Goal: Check status

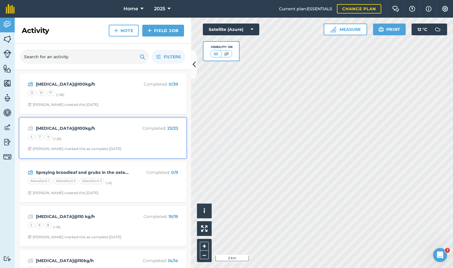
click at [116, 148] on div "[PERSON_NAME] marked this as complete [DATE]" at bounding box center [75, 148] width 94 height 5
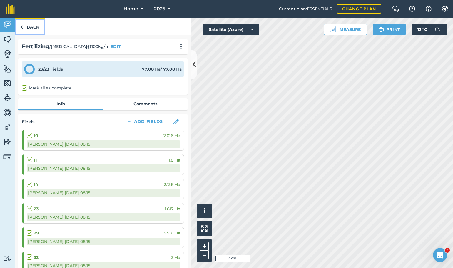
click at [35, 29] on link "Back" at bounding box center [30, 26] width 30 height 17
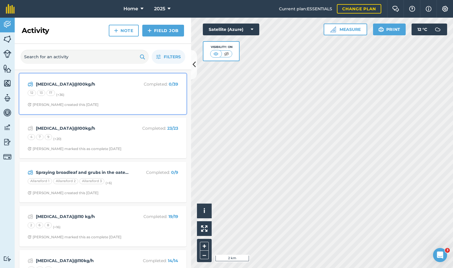
click at [73, 107] on div "[MEDICAL_DATA]@100kg/h Completed : 0 / 39 12 13 17 (+ 36 ) [PERSON_NAME] create…" at bounding box center [103, 94] width 160 height 34
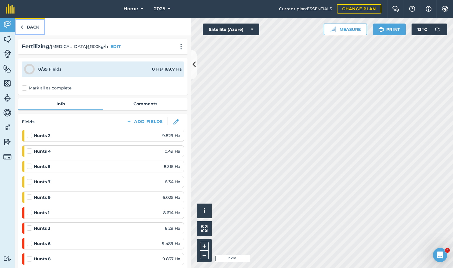
click at [29, 25] on link "Back" at bounding box center [30, 26] width 30 height 17
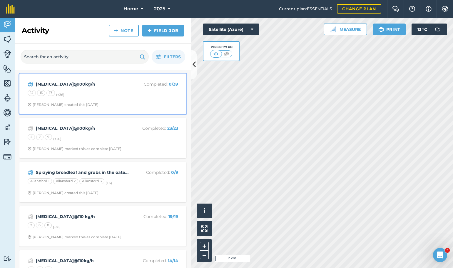
click at [116, 97] on div "12 13 17 (+ 36 )" at bounding box center [103, 94] width 151 height 8
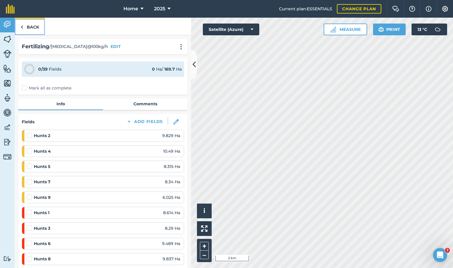
click at [39, 26] on link "Back" at bounding box center [30, 26] width 30 height 17
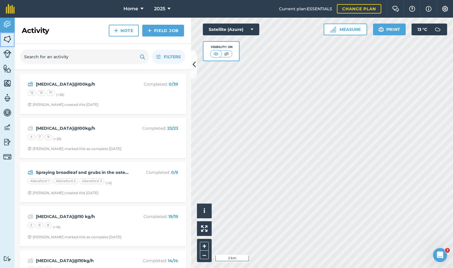
click at [8, 41] on img at bounding box center [7, 39] width 8 height 9
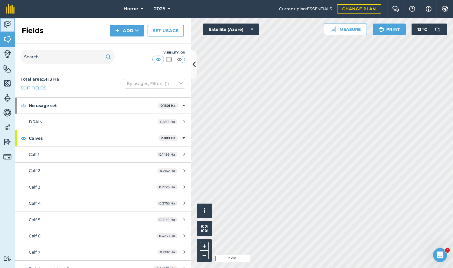
click at [5, 27] on img at bounding box center [7, 24] width 8 height 9
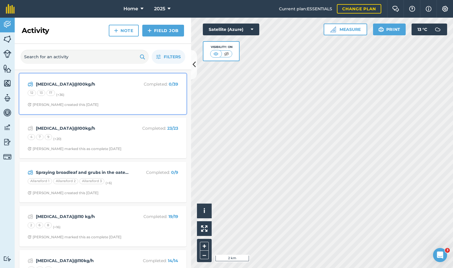
click at [121, 91] on div "12 13 17 (+ 36 )" at bounding box center [103, 94] width 151 height 8
click at [107, 93] on div "12 13 17 (+ 36 )" at bounding box center [103, 94] width 151 height 8
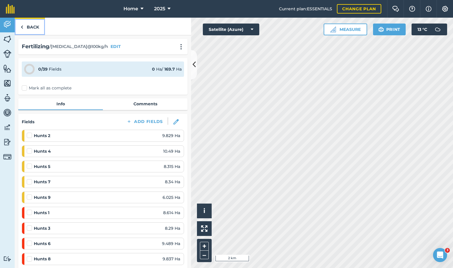
click at [39, 29] on link "Back" at bounding box center [30, 26] width 30 height 17
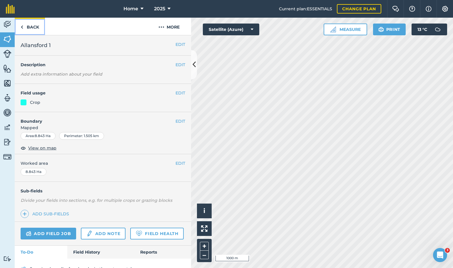
click at [27, 24] on link "Back" at bounding box center [30, 26] width 30 height 17
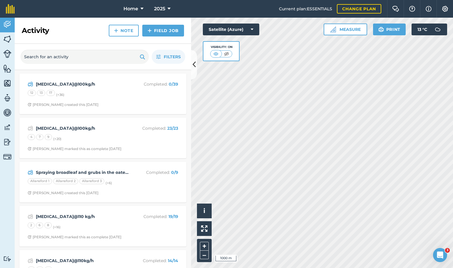
click at [340, 268] on html "Home 2025 Current plan : ESSENTIALS Change plan Farm Chat Help Info Settings Ho…" at bounding box center [226, 134] width 453 height 268
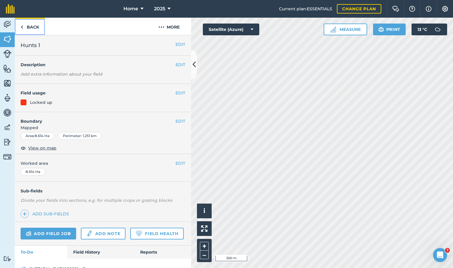
click at [35, 27] on link "Back" at bounding box center [30, 26] width 30 height 17
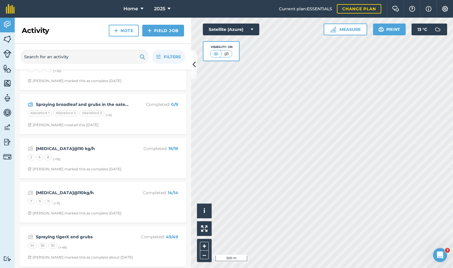
scroll to position [88, 0]
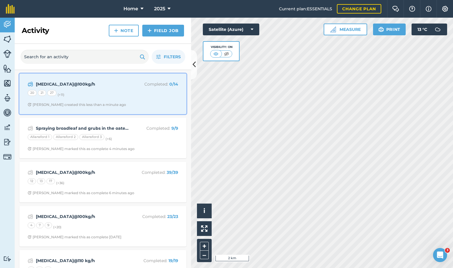
click at [143, 96] on div "20 21 27 (+ 11 )" at bounding box center [103, 94] width 151 height 8
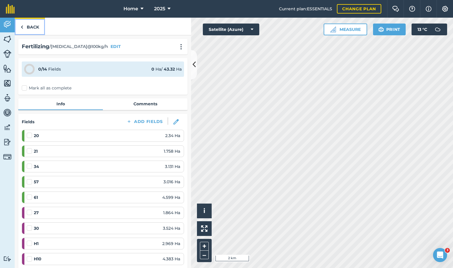
click at [35, 26] on link "Back" at bounding box center [30, 26] width 30 height 17
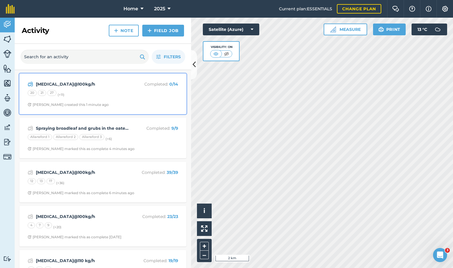
click at [112, 88] on div "[MEDICAL_DATA]@100kg/h Completed : 0 / 14 20 21 27 (+ 11 ) [PERSON_NAME] create…" at bounding box center [103, 94] width 160 height 34
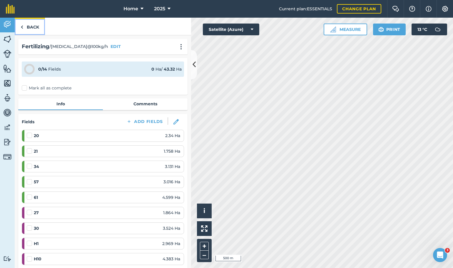
click at [34, 26] on link "Back" at bounding box center [30, 26] width 30 height 17
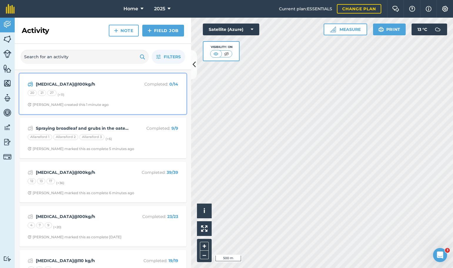
click at [124, 94] on div "20 21 27 (+ 11 )" at bounding box center [103, 94] width 151 height 8
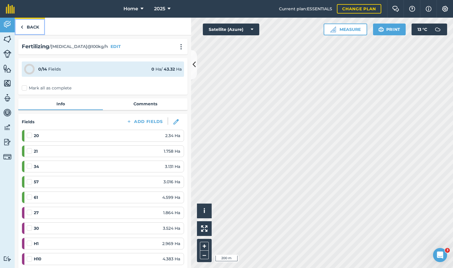
click at [33, 27] on link "Back" at bounding box center [30, 26] width 30 height 17
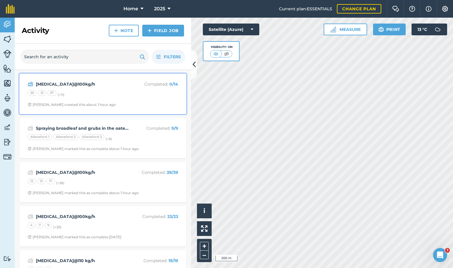
click at [107, 98] on div "[MEDICAL_DATA]@100kg/h Completed : 0 / 14 20 21 27 (+ 11 ) [PERSON_NAME] create…" at bounding box center [103, 94] width 160 height 34
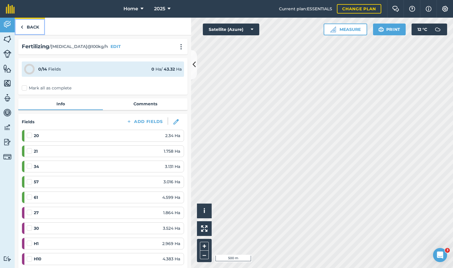
click at [28, 24] on link "Back" at bounding box center [30, 26] width 30 height 17
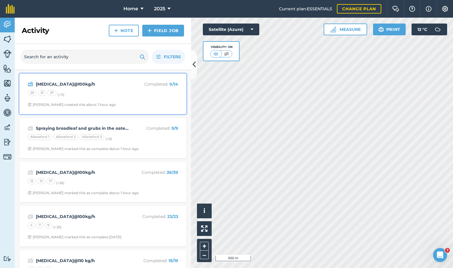
click at [133, 97] on div "20 21 27 (+ 11 )" at bounding box center [103, 94] width 151 height 8
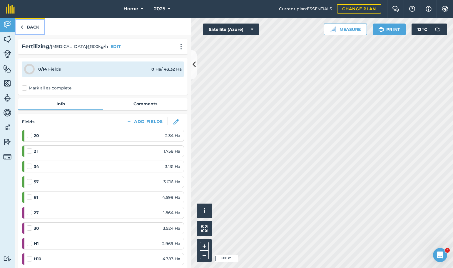
click at [33, 25] on link "Back" at bounding box center [30, 26] width 30 height 17
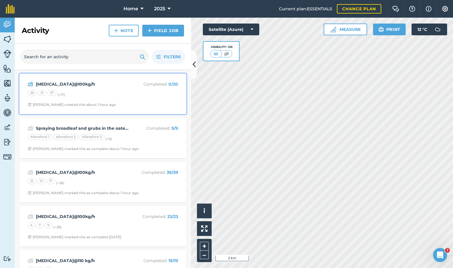
click at [108, 93] on div "20 21 27 (+ 17 )" at bounding box center [103, 94] width 151 height 8
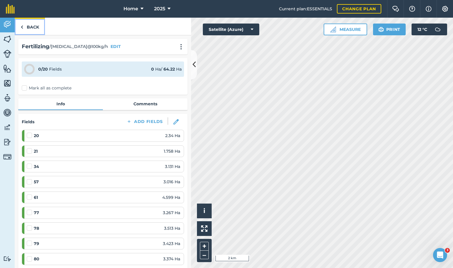
click at [36, 29] on link "Back" at bounding box center [30, 26] width 30 height 17
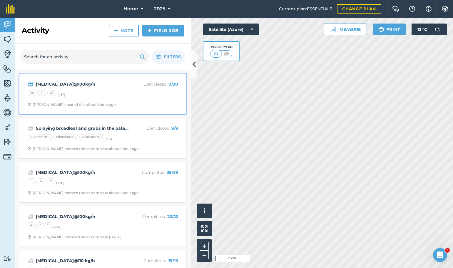
click at [116, 98] on div "urea@100kg/h Completed : 0 / 20 20 21 27 (+ 17 ) Stephen S created this about 1…" at bounding box center [103, 94] width 160 height 34
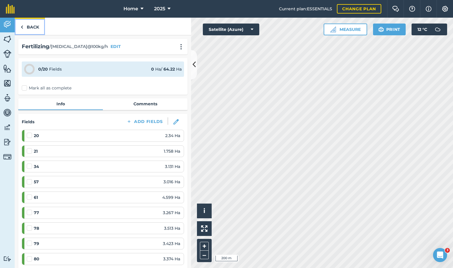
click at [33, 26] on link "Back" at bounding box center [30, 26] width 30 height 17
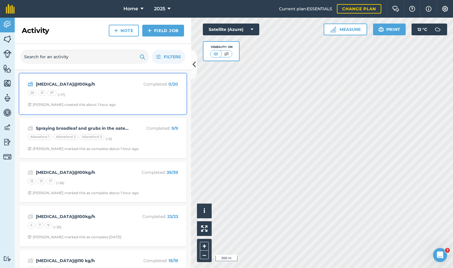
click at [125, 98] on div "urea@100kg/h Completed : 0 / 20 20 21 27 (+ 17 ) Stephen S created this about 1…" at bounding box center [103, 94] width 160 height 34
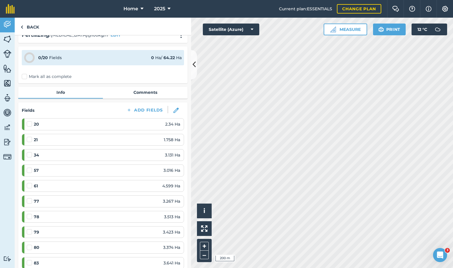
scroll to position [29, 0]
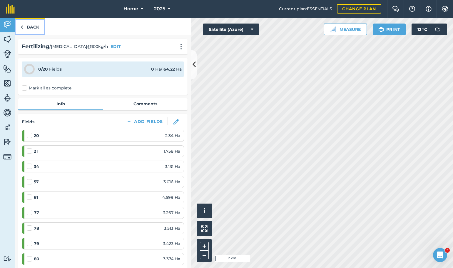
click at [41, 26] on link "Back" at bounding box center [30, 26] width 30 height 17
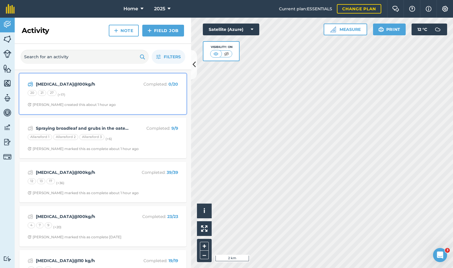
click at [124, 99] on div "[MEDICAL_DATA]@100kg/h Completed : 0 / 20 20 21 27 (+ 17 ) [PERSON_NAME] create…" at bounding box center [103, 94] width 160 height 34
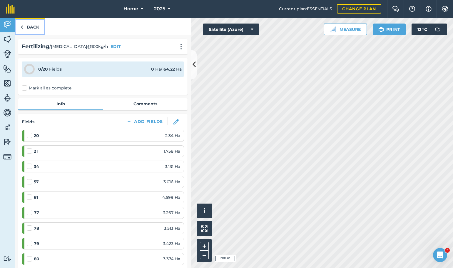
click at [30, 29] on link "Back" at bounding box center [30, 26] width 30 height 17
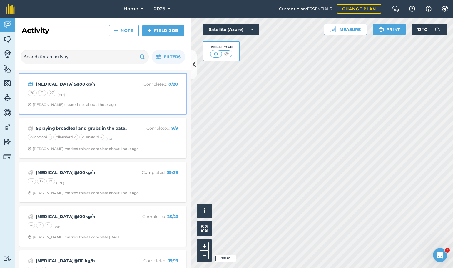
click at [109, 93] on div "20 21 27 (+ 17 )" at bounding box center [103, 94] width 151 height 8
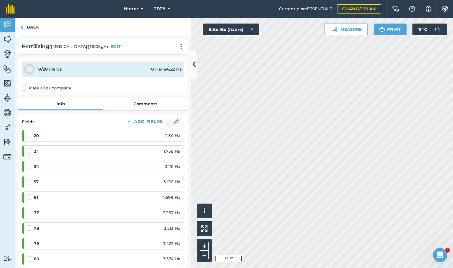
click at [453, 196] on html "Home 2025 Current plan : ESSENTIALS Change plan Farm Chat Help Info Settings Ho…" at bounding box center [226, 134] width 453 height 268
